Goal: Use online tool/utility: Utilize a website feature to perform a specific function

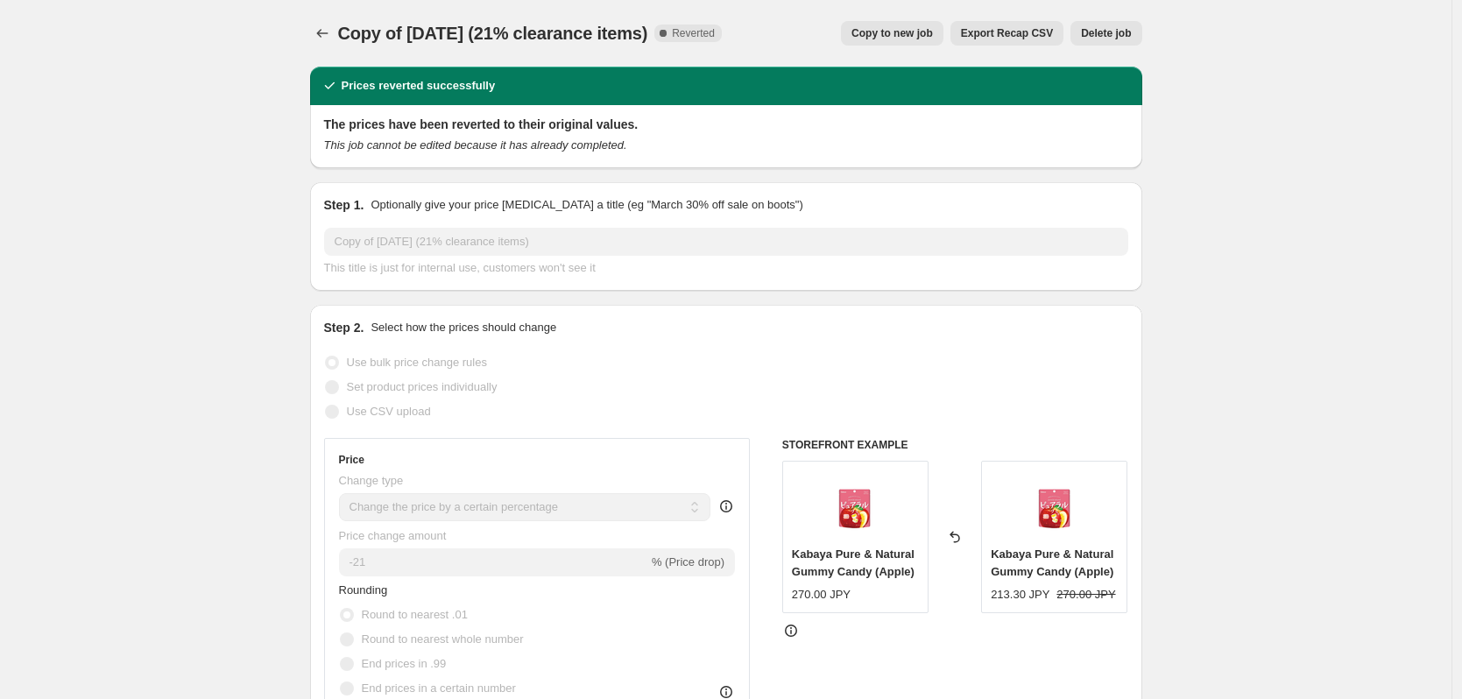
select select "percentage"
select select "collection"
click at [890, 25] on button "Copy to new job" at bounding box center [892, 33] width 103 height 25
select select "percentage"
select select "collection"
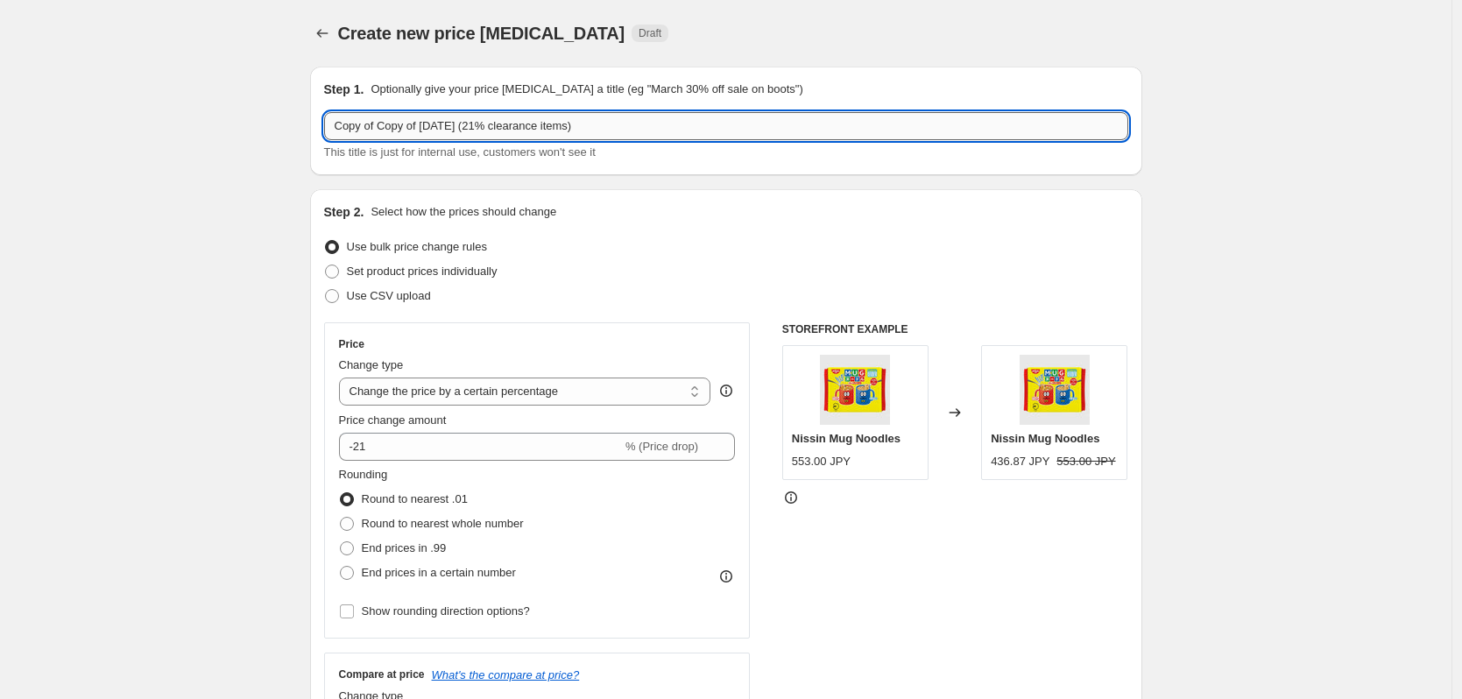
click at [435, 130] on input "Copy of Copy of [DATE] (21% clearance items)" at bounding box center [726, 126] width 804 height 28
drag, startPoint x: 427, startPoint y: 128, endPoint x: 328, endPoint y: 133, distance: 99.1
click at [328, 133] on div "Step 1. Optionally give your price [MEDICAL_DATA] a title (eg "March 30% off sa…" at bounding box center [726, 121] width 832 height 109
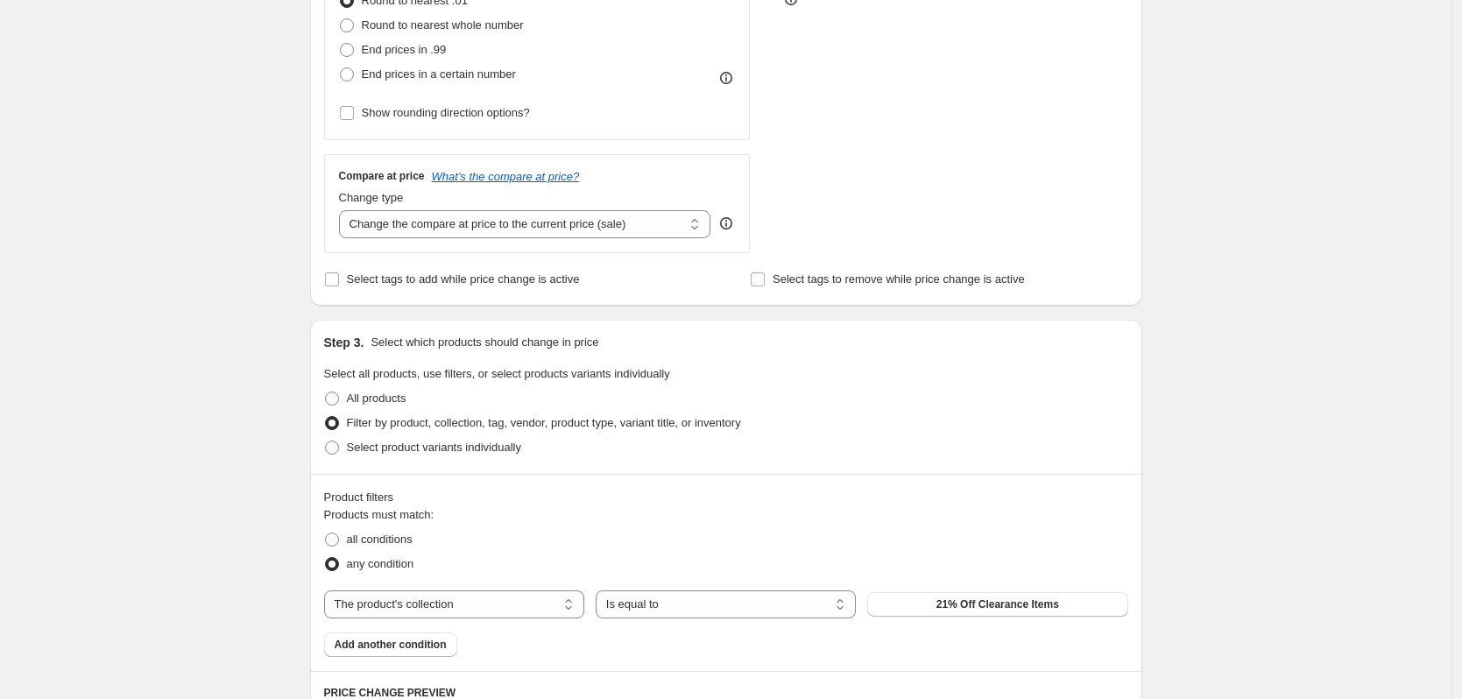
scroll to position [1255, 0]
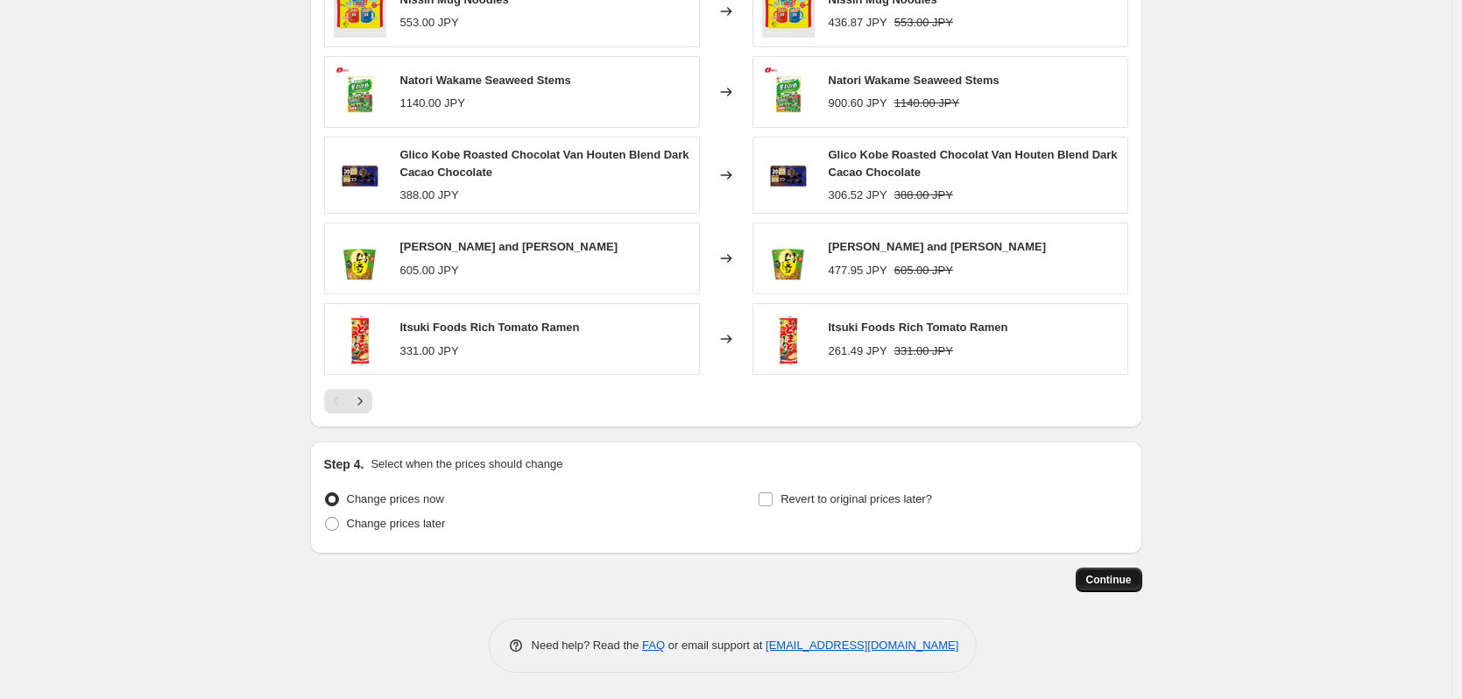
type input "[DATE] (21% clearance items)"
click at [1117, 580] on span "Continue" at bounding box center [1109, 580] width 46 height 14
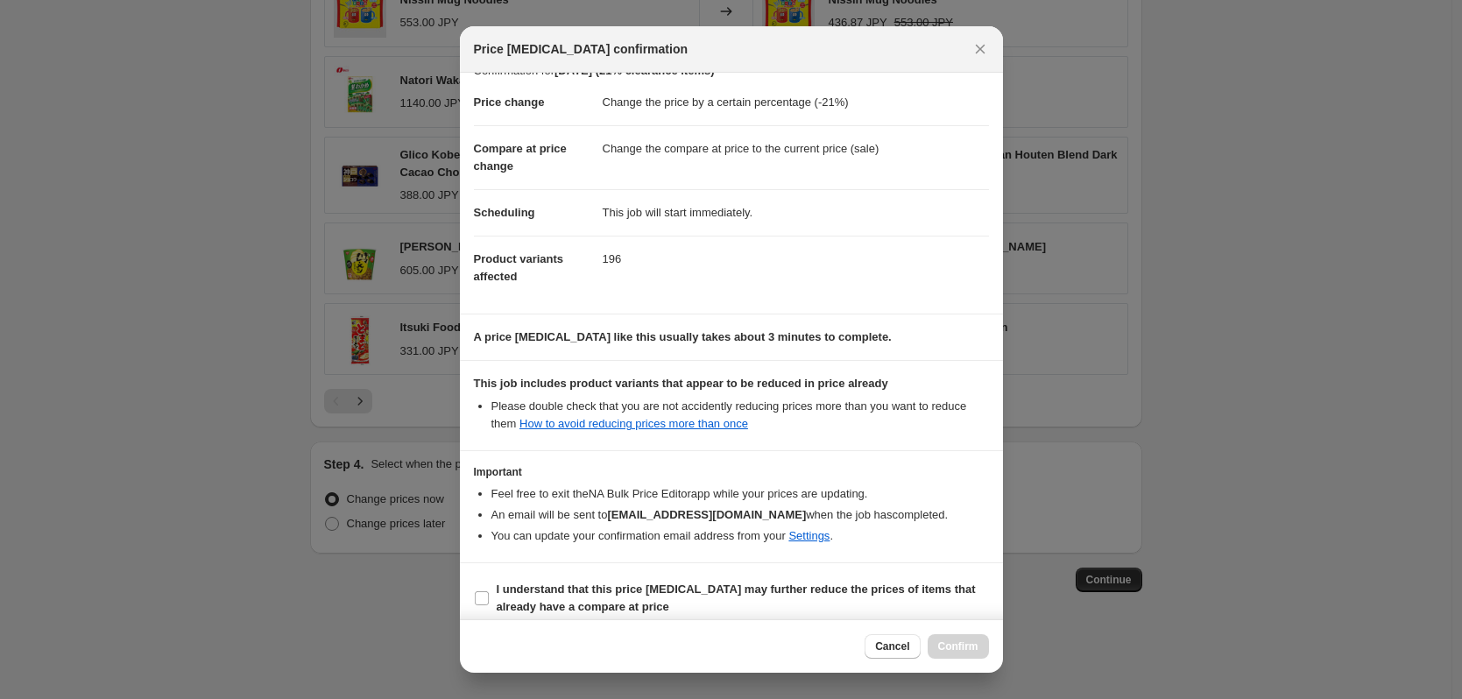
scroll to position [39, 0]
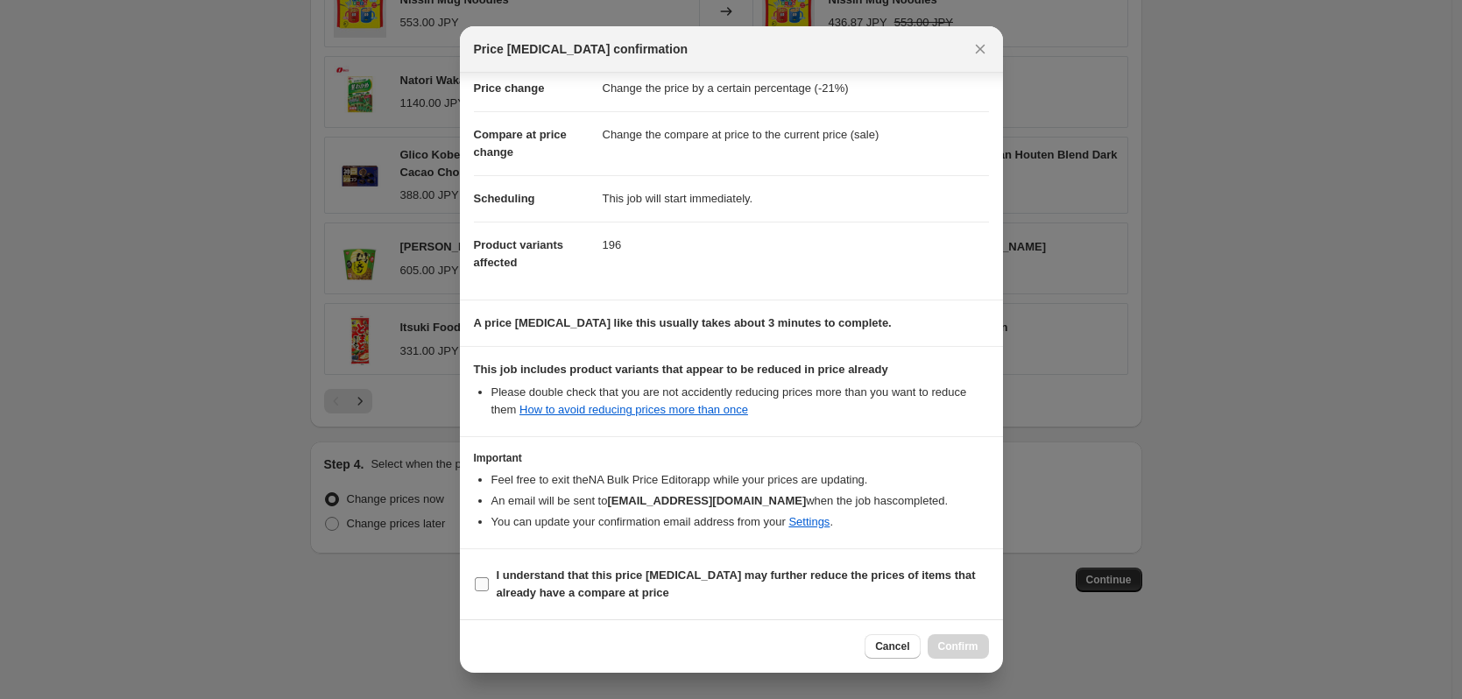
click at [480, 580] on input "I understand that this price [MEDICAL_DATA] may further reduce the prices of it…" at bounding box center [482, 584] width 14 height 14
checkbox input "true"
click at [958, 636] on button "Confirm" at bounding box center [958, 646] width 61 height 25
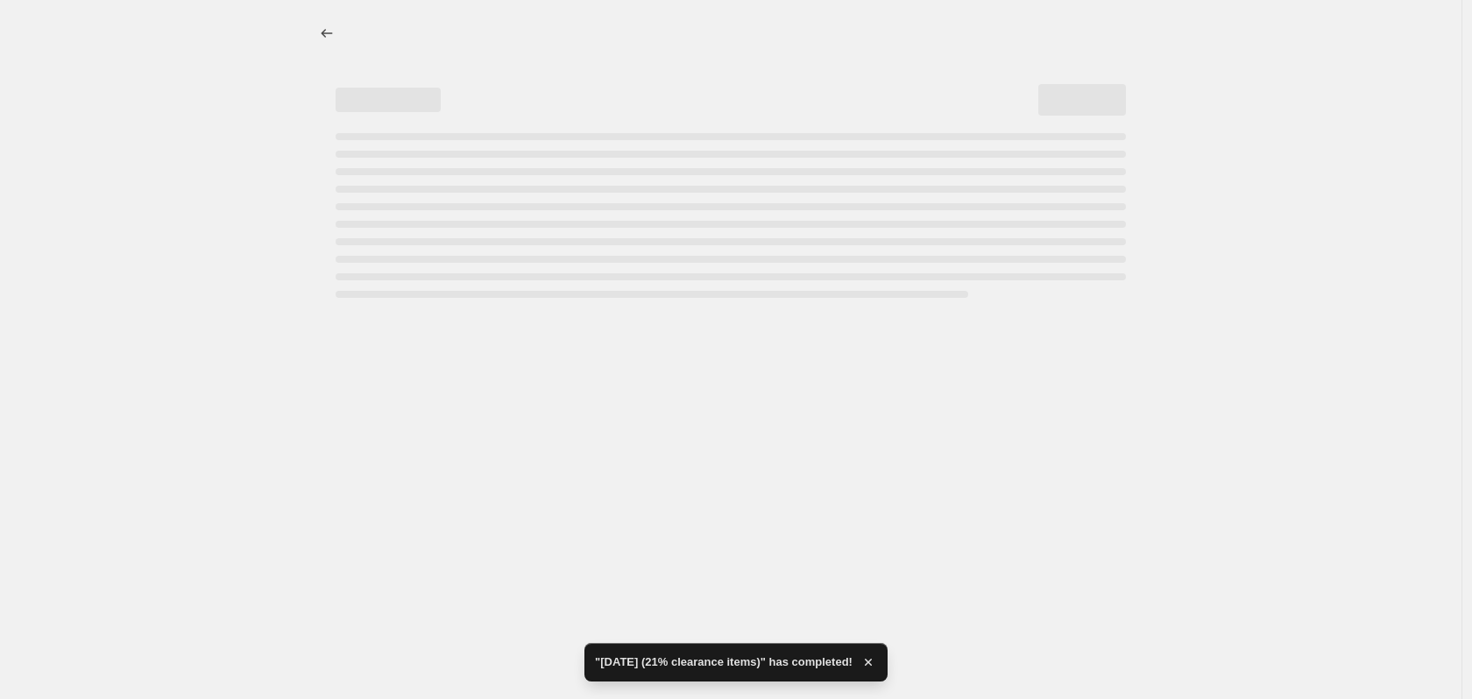
select select "percentage"
select select "collection"
